Goal: Task Accomplishment & Management: Manage account settings

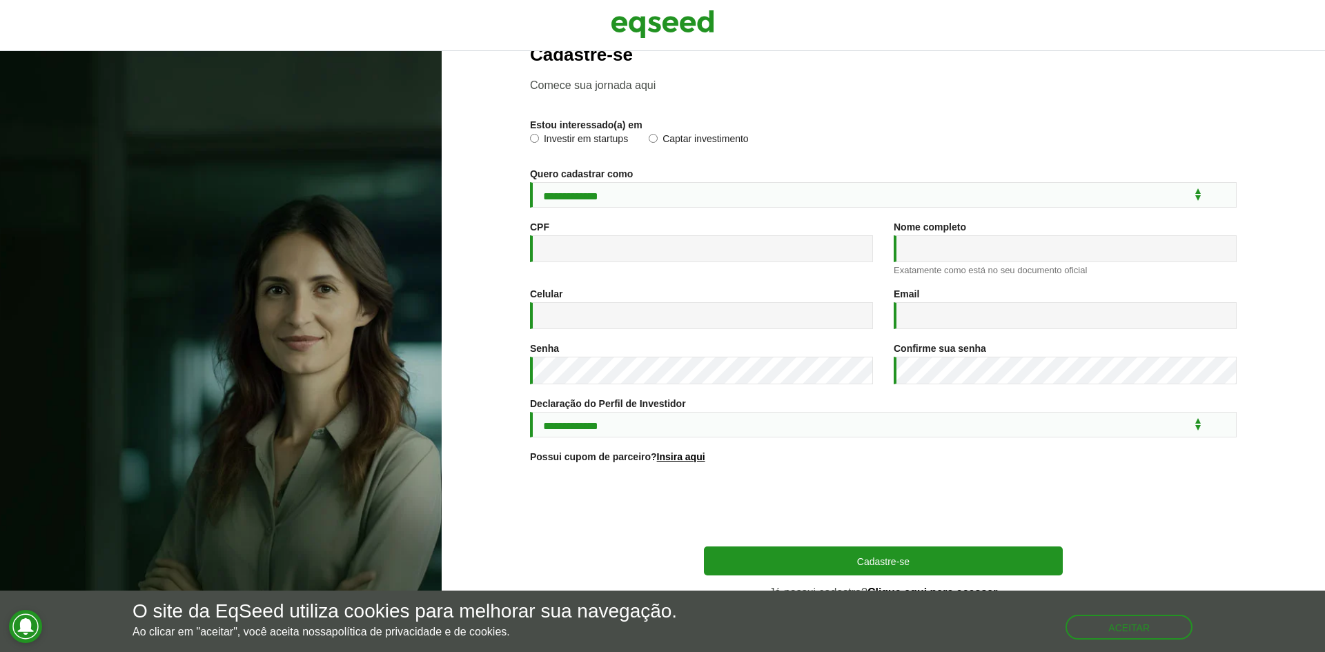
scroll to position [50, 0]
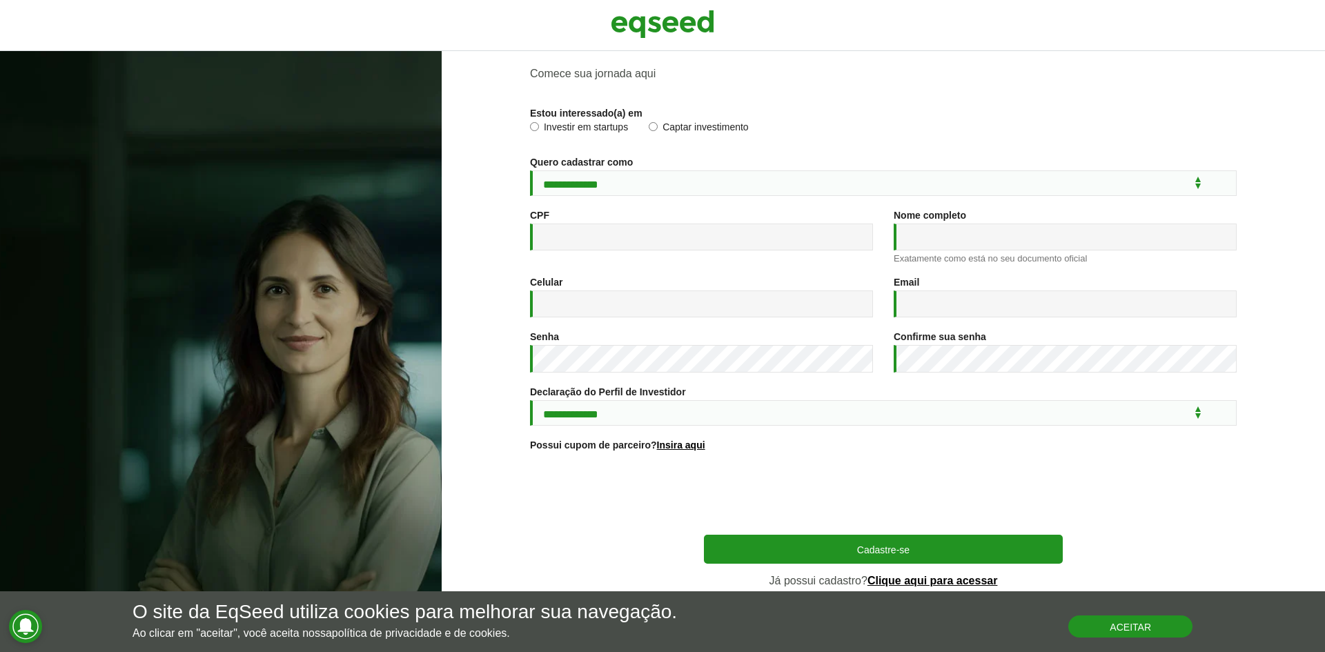
click at [1117, 625] on button "Aceitar" at bounding box center [1130, 627] width 124 height 22
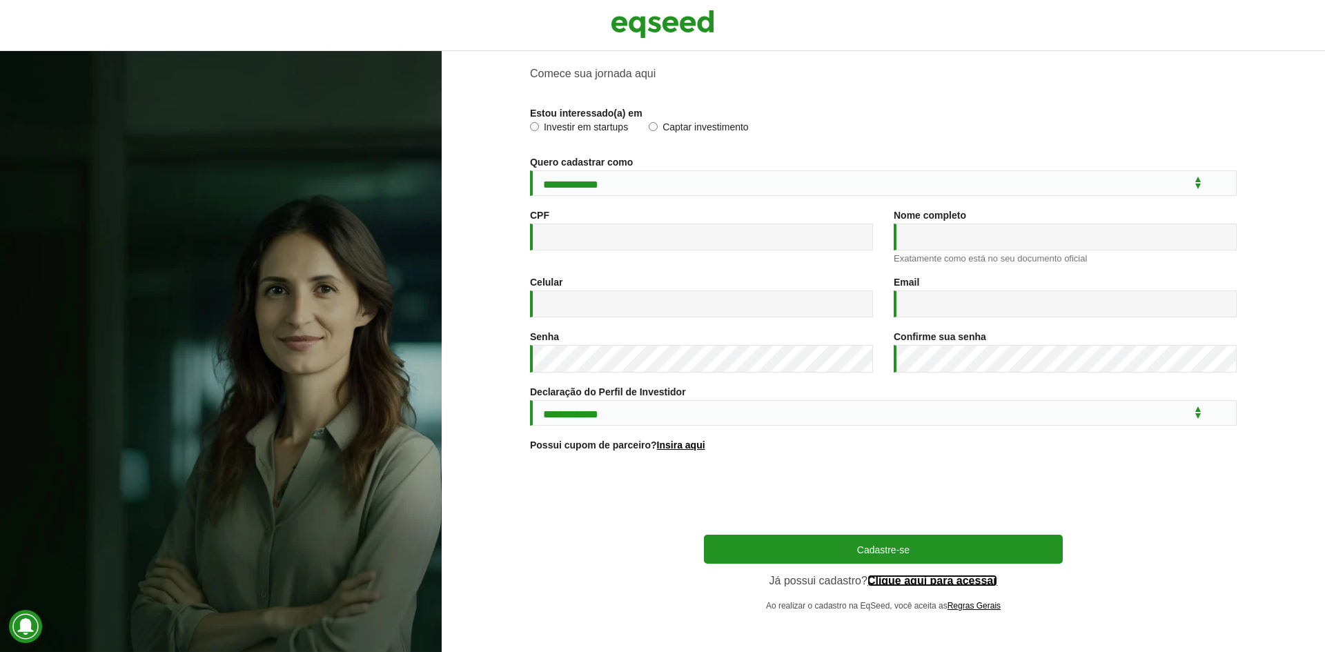
click at [922, 580] on link "Clique aqui para acessar" at bounding box center [932, 581] width 130 height 11
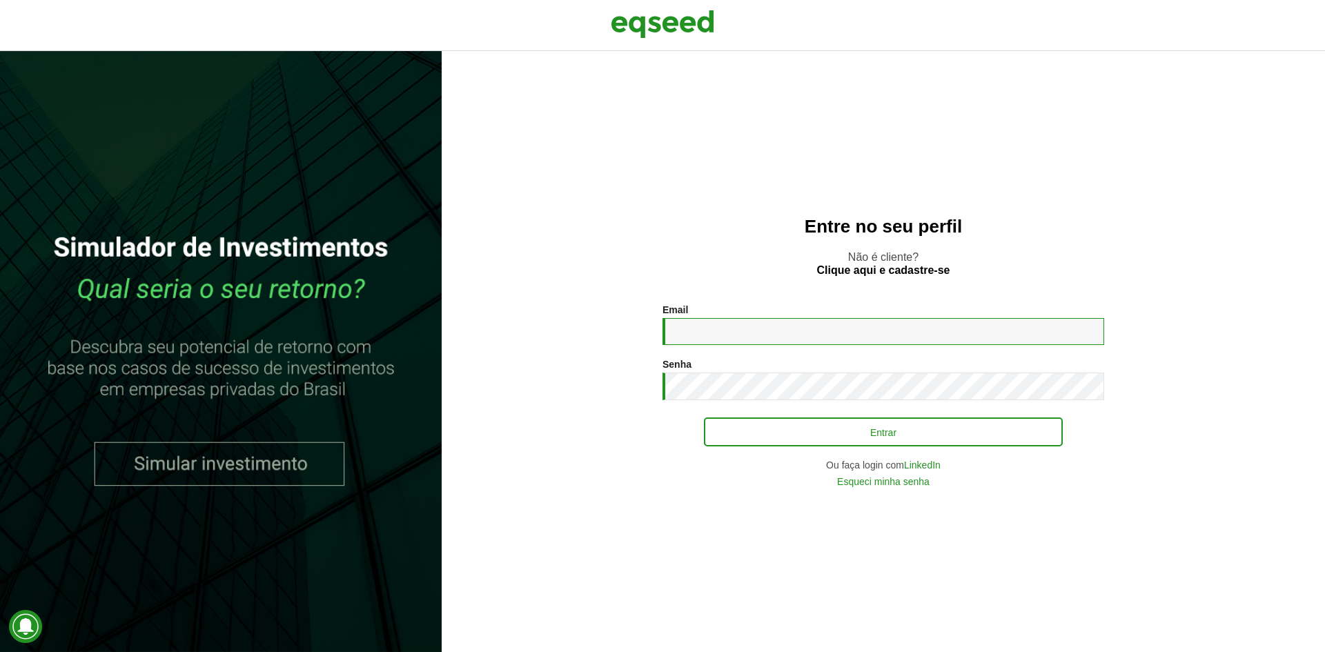
type input "**********"
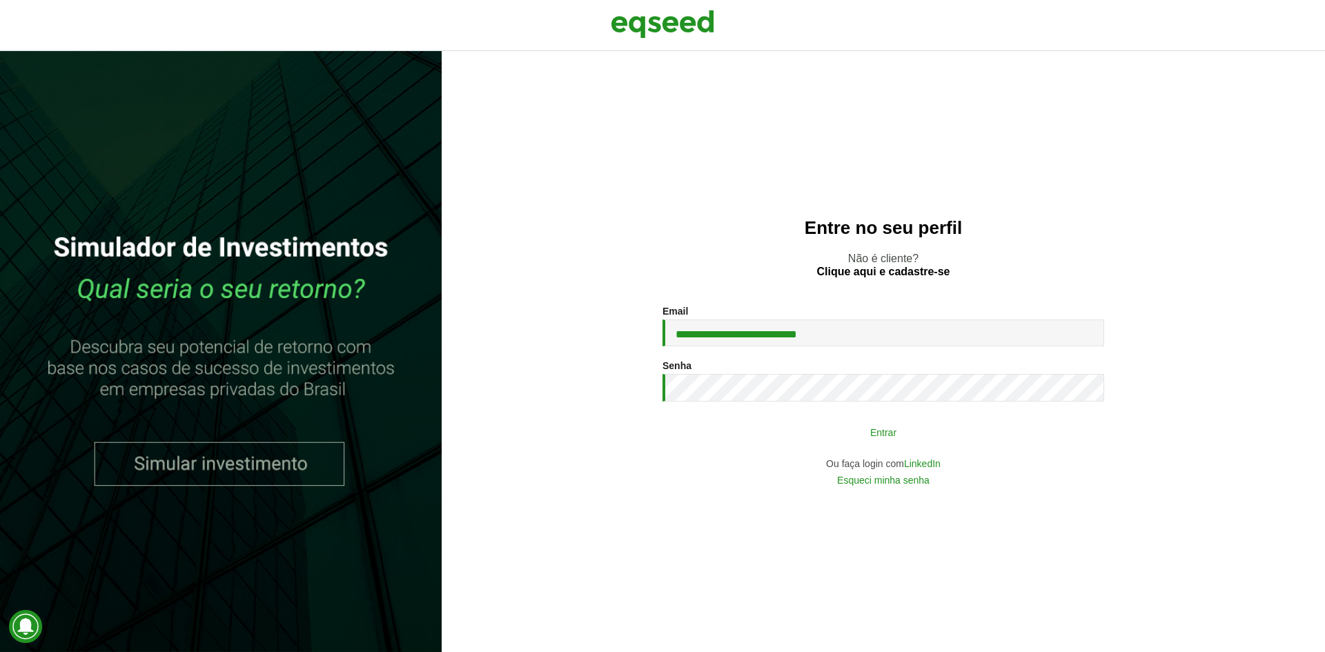
click at [923, 438] on button "Entrar" at bounding box center [883, 432] width 359 height 26
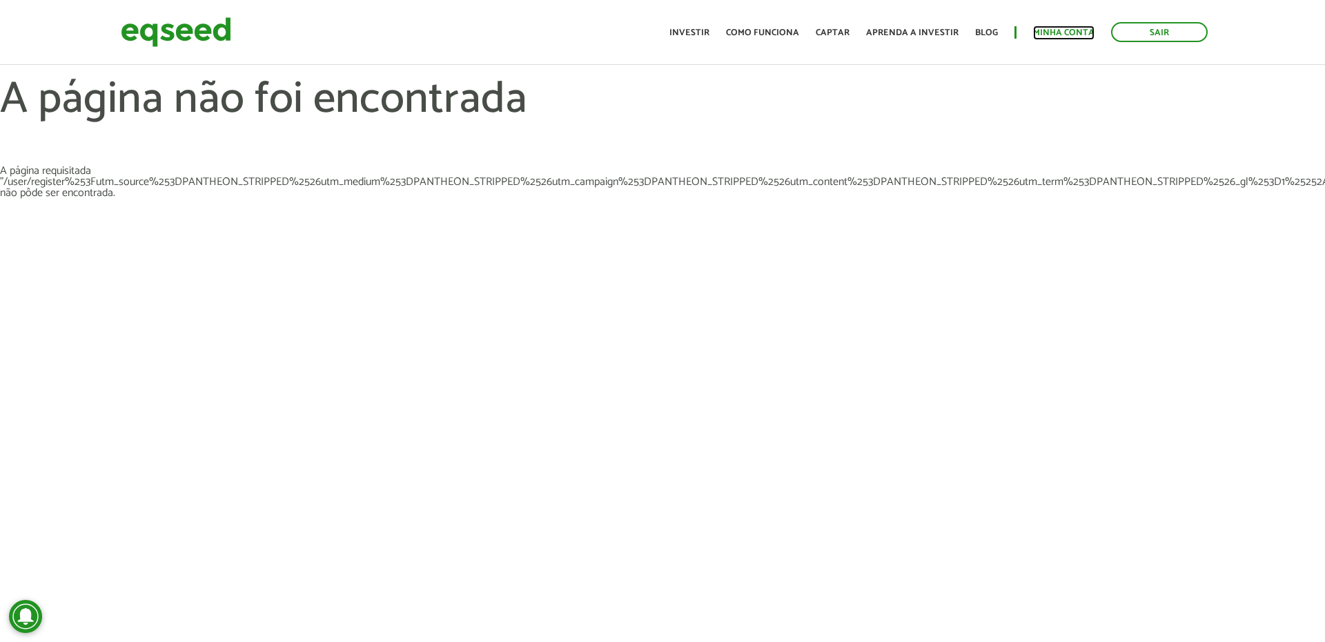
click at [1068, 30] on link "Minha conta" at bounding box center [1063, 32] width 61 height 9
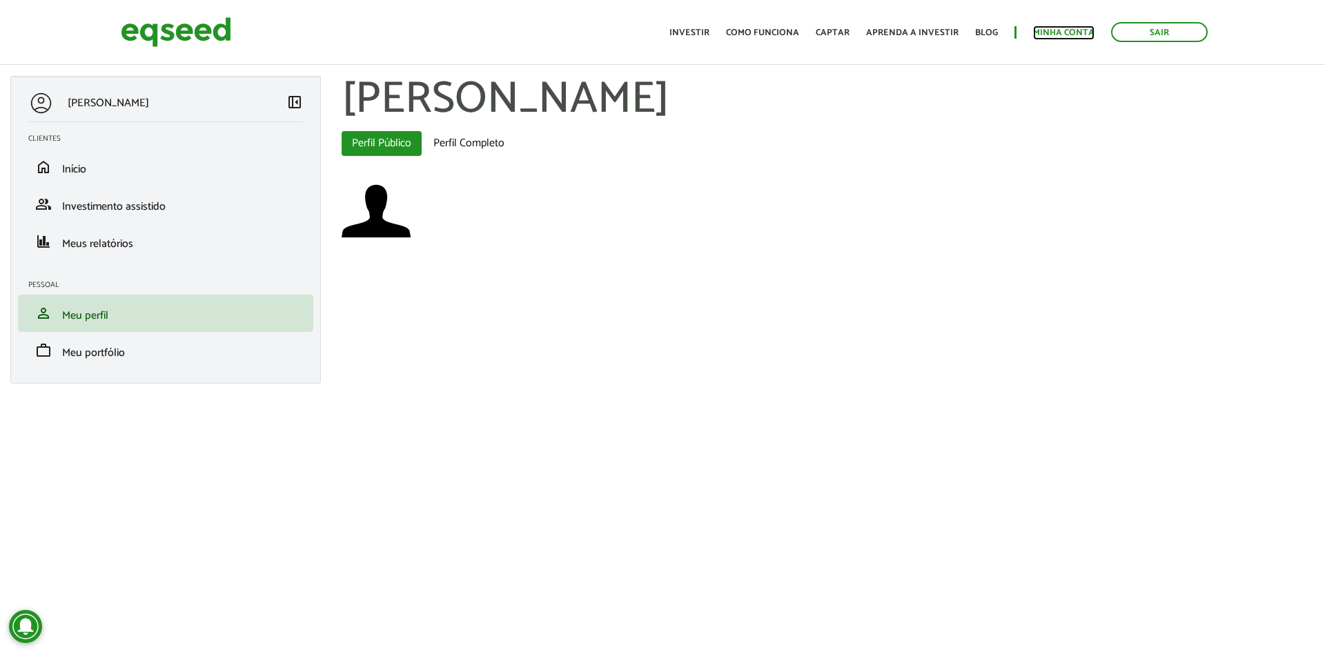
click at [1056, 28] on link "Minha conta" at bounding box center [1063, 32] width 61 height 9
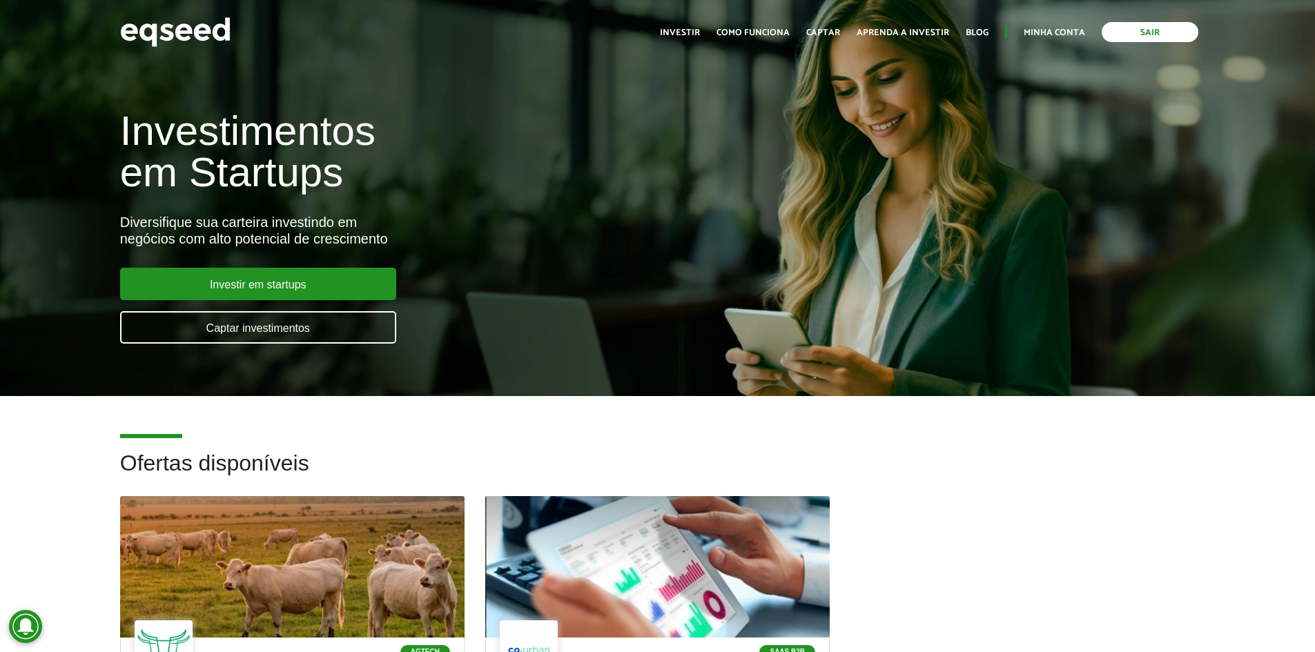
click at [1153, 30] on link "Sair" at bounding box center [1149, 32] width 97 height 20
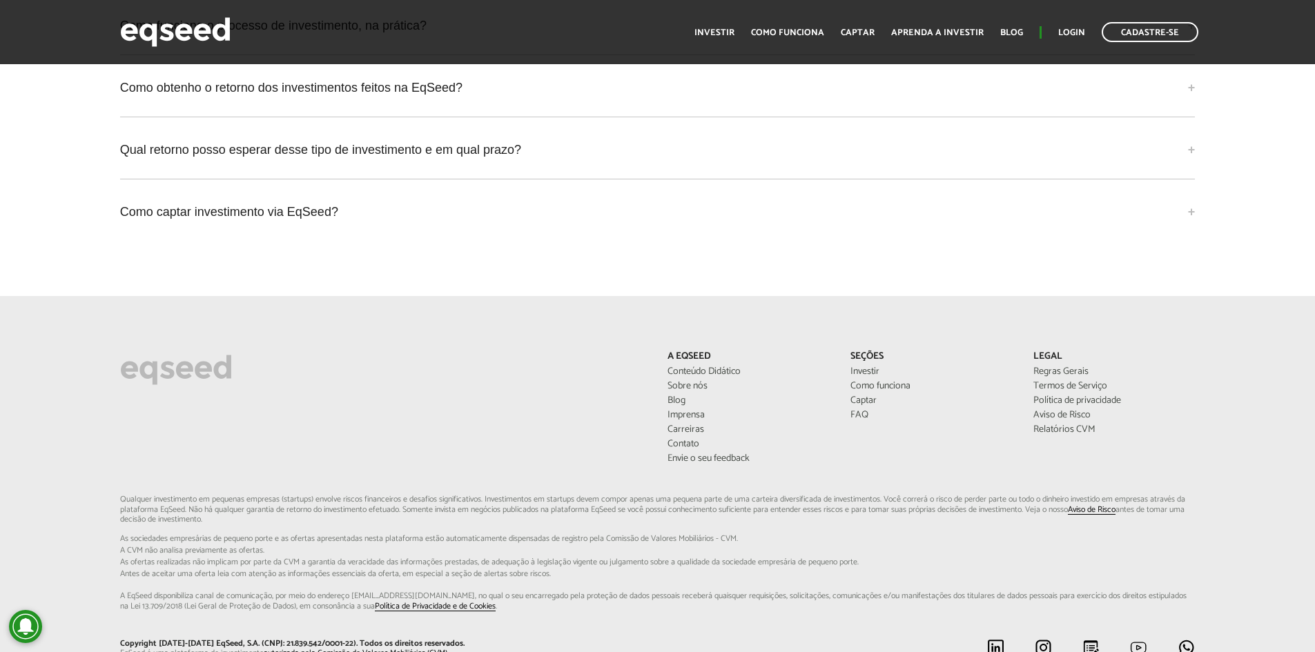
scroll to position [3675, 0]
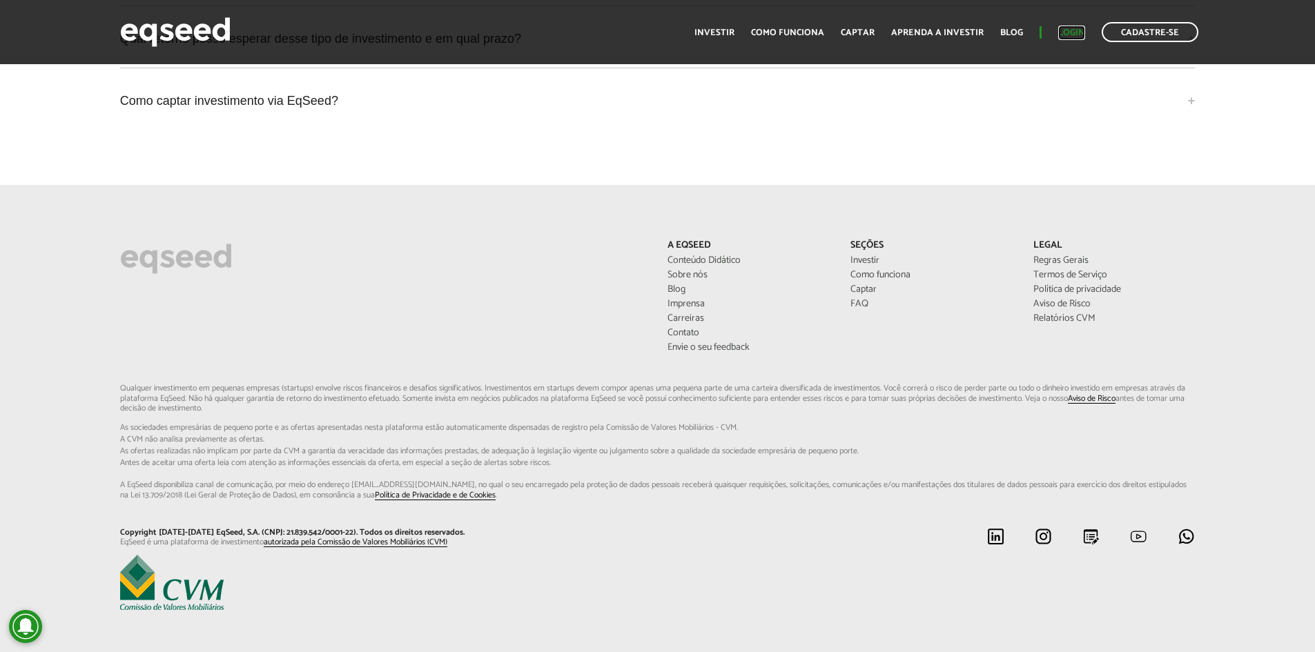
click at [1074, 37] on link "Login" at bounding box center [1071, 32] width 27 height 9
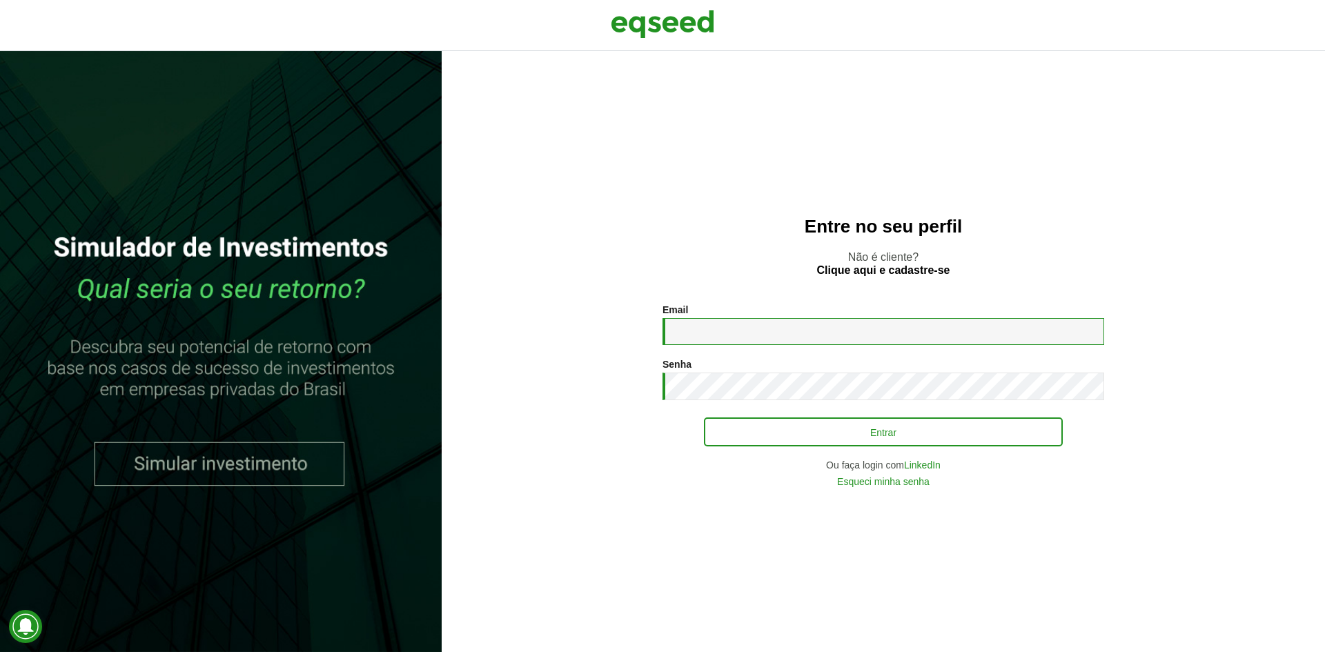
type input "**********"
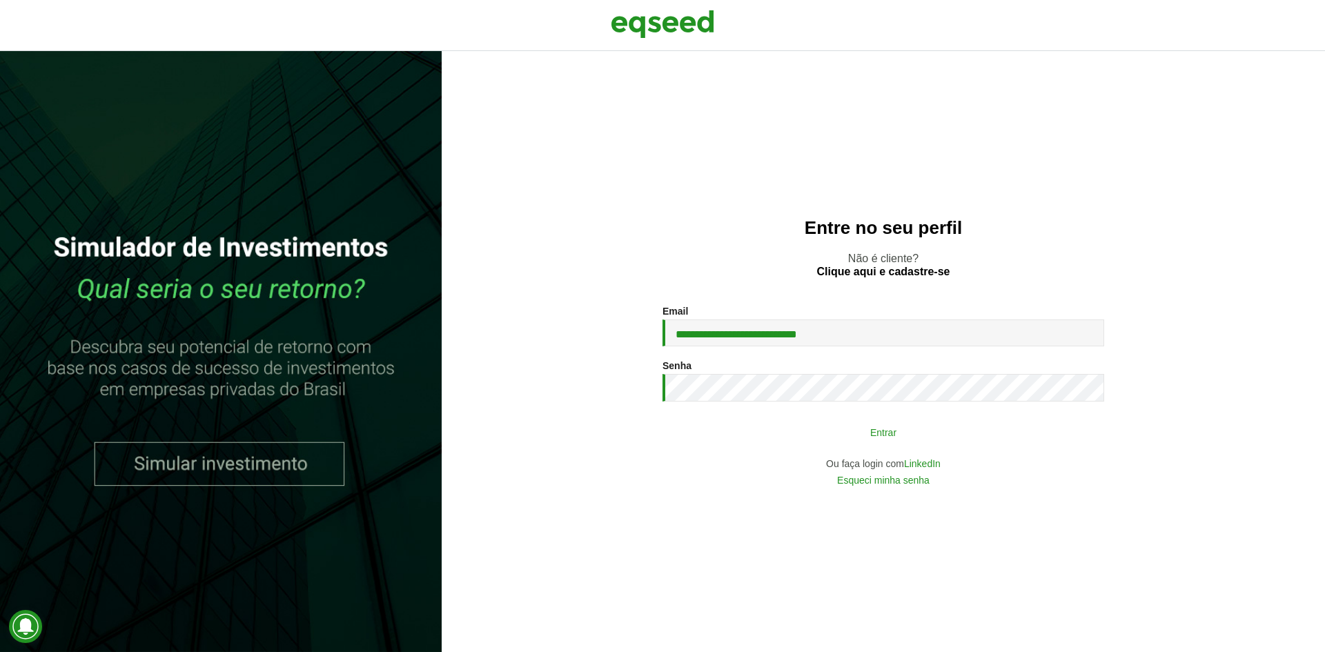
click at [901, 437] on button "Entrar" at bounding box center [883, 432] width 359 height 26
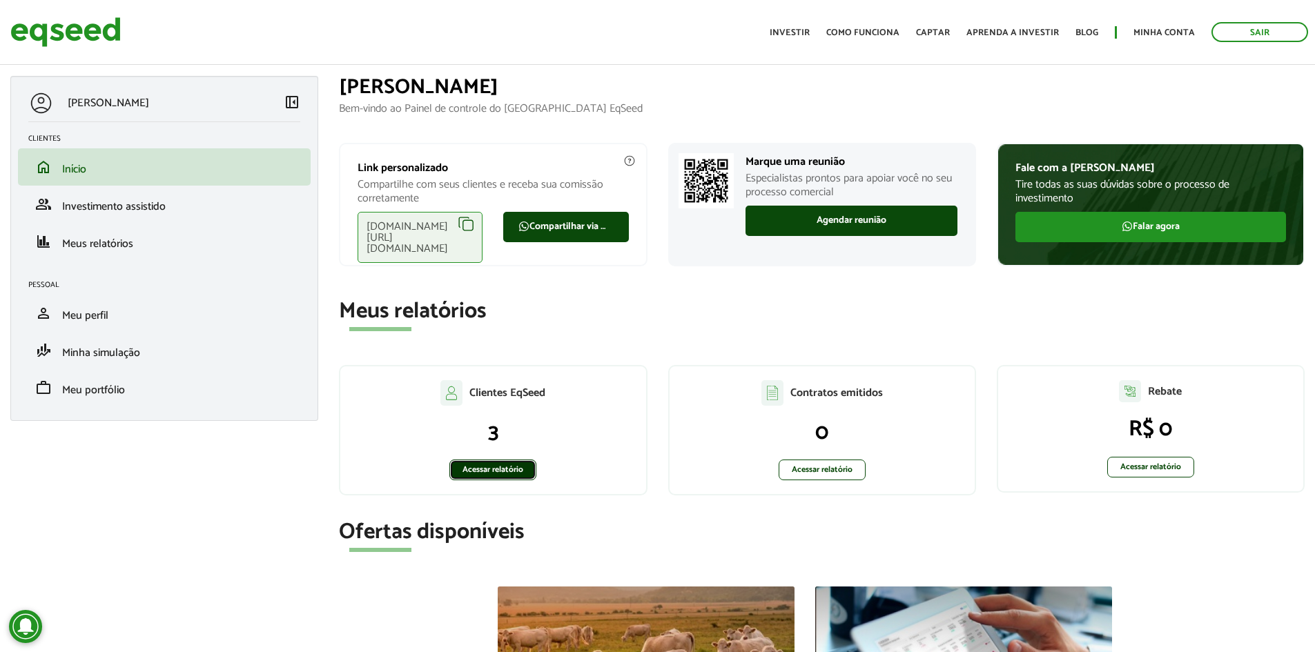
click at [498, 466] on link "Acessar relatório" at bounding box center [492, 470] width 87 height 21
